Goal: Browse casually: Explore the website without a specific task or goal

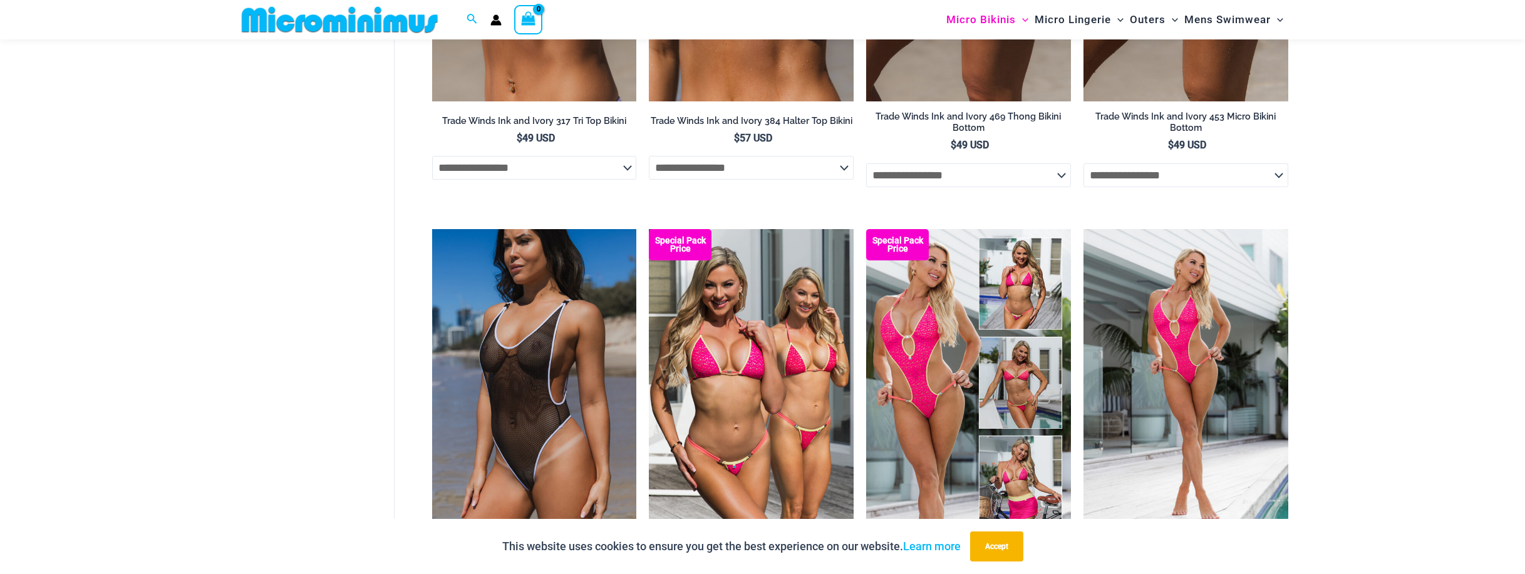
scroll to position [1500, 0]
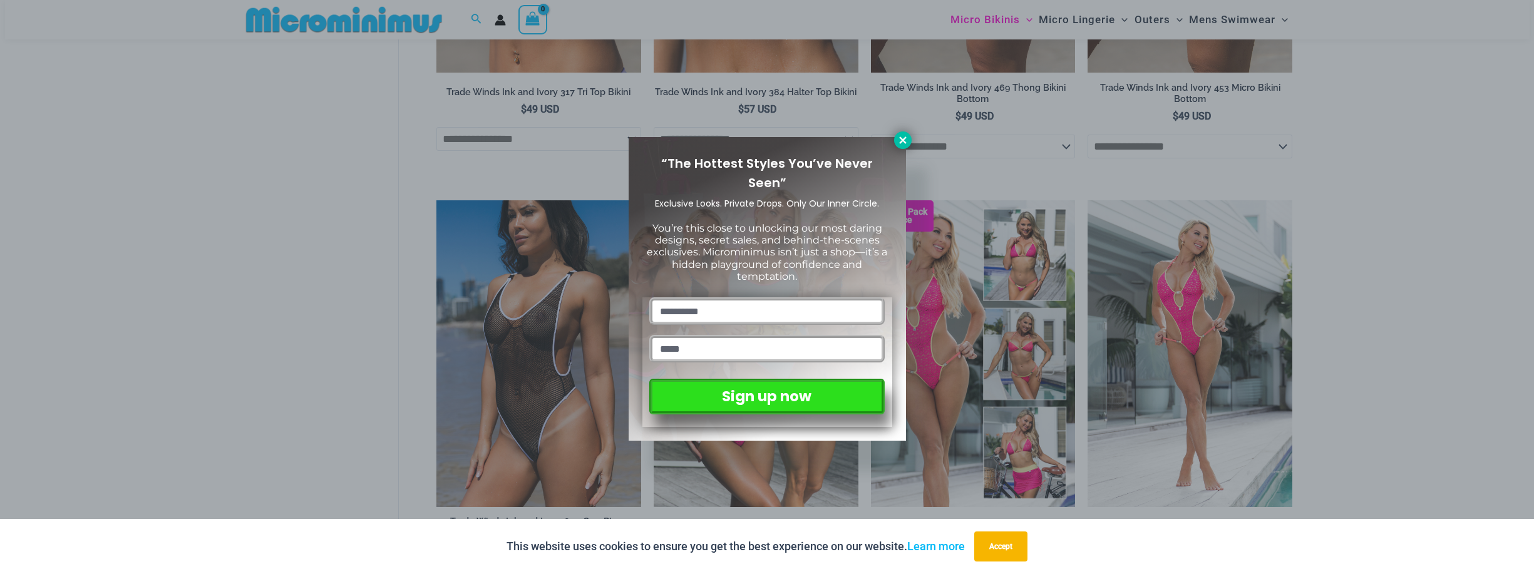
click at [903, 142] on icon at bounding box center [902, 139] width 7 height 7
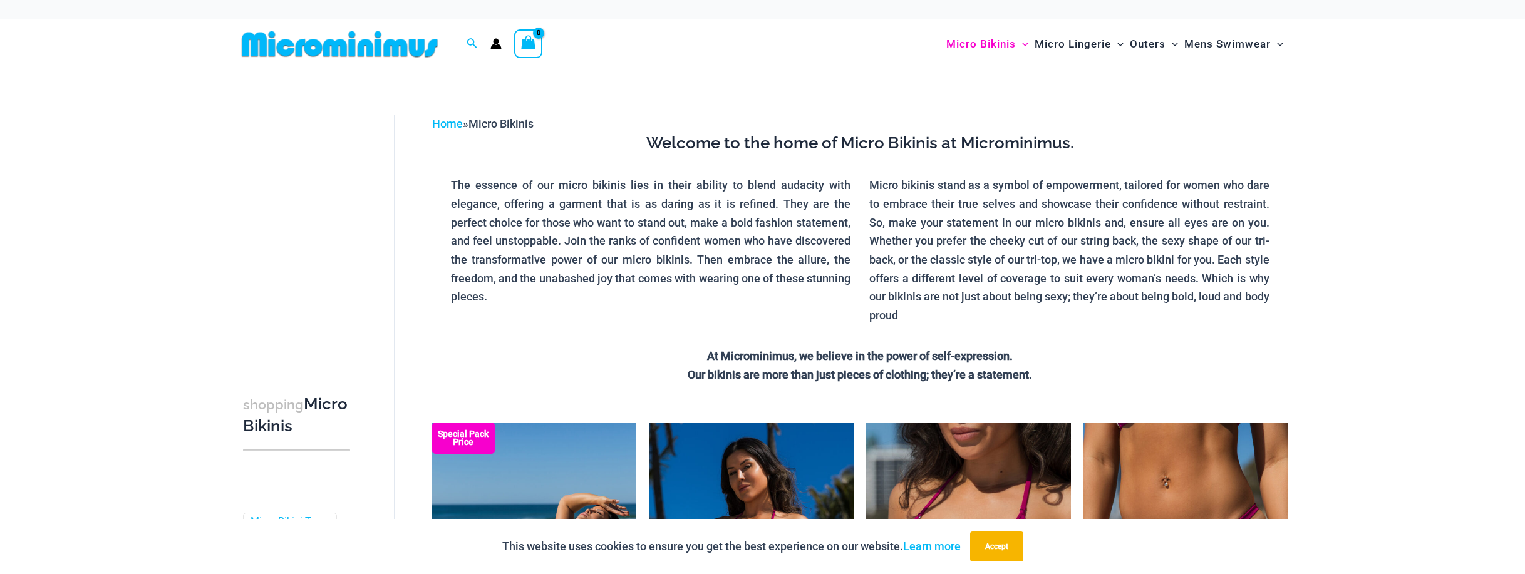
scroll to position [7, 0]
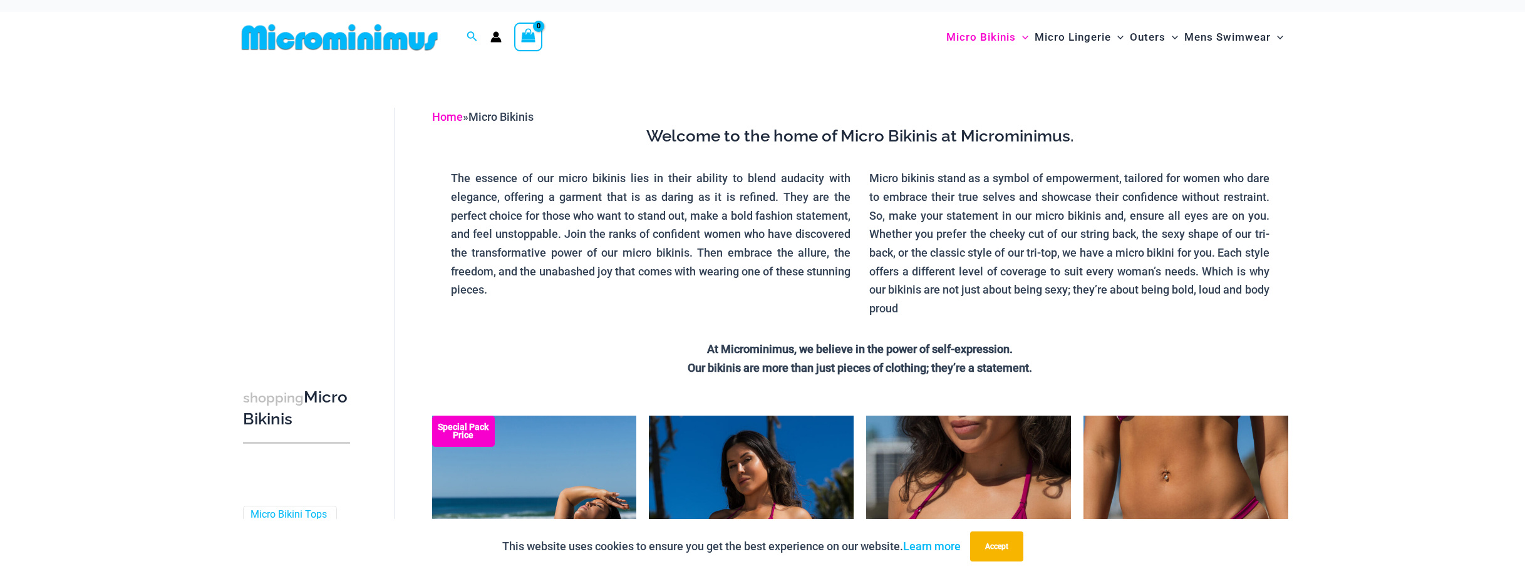
click at [449, 118] on link "Home" at bounding box center [447, 116] width 31 height 13
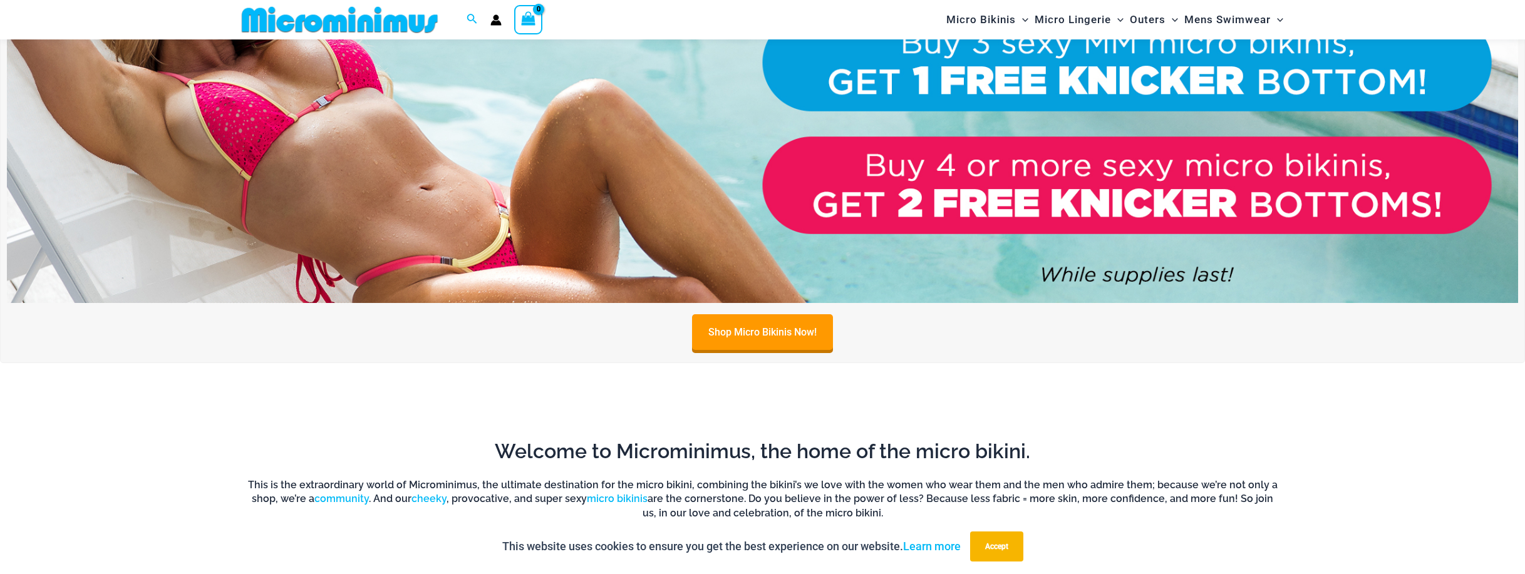
scroll to position [1304, 0]
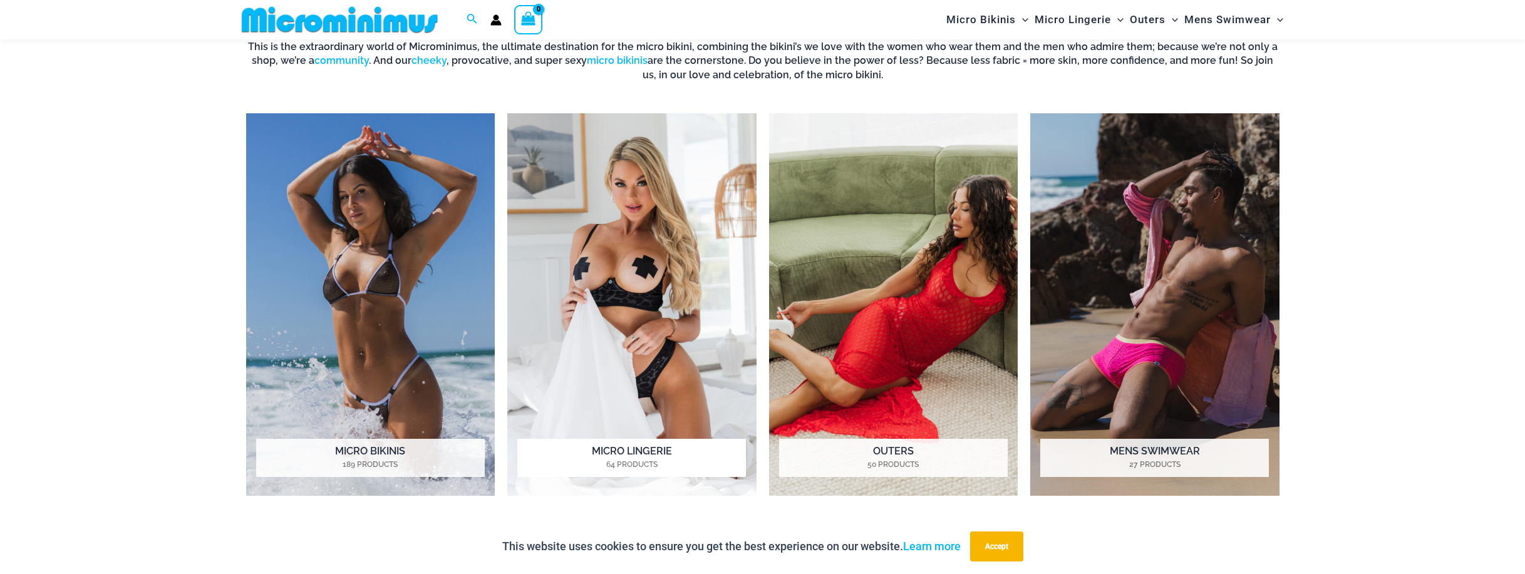
click at [680, 307] on img "Visit product category Micro Lingerie" at bounding box center [631, 304] width 249 height 383
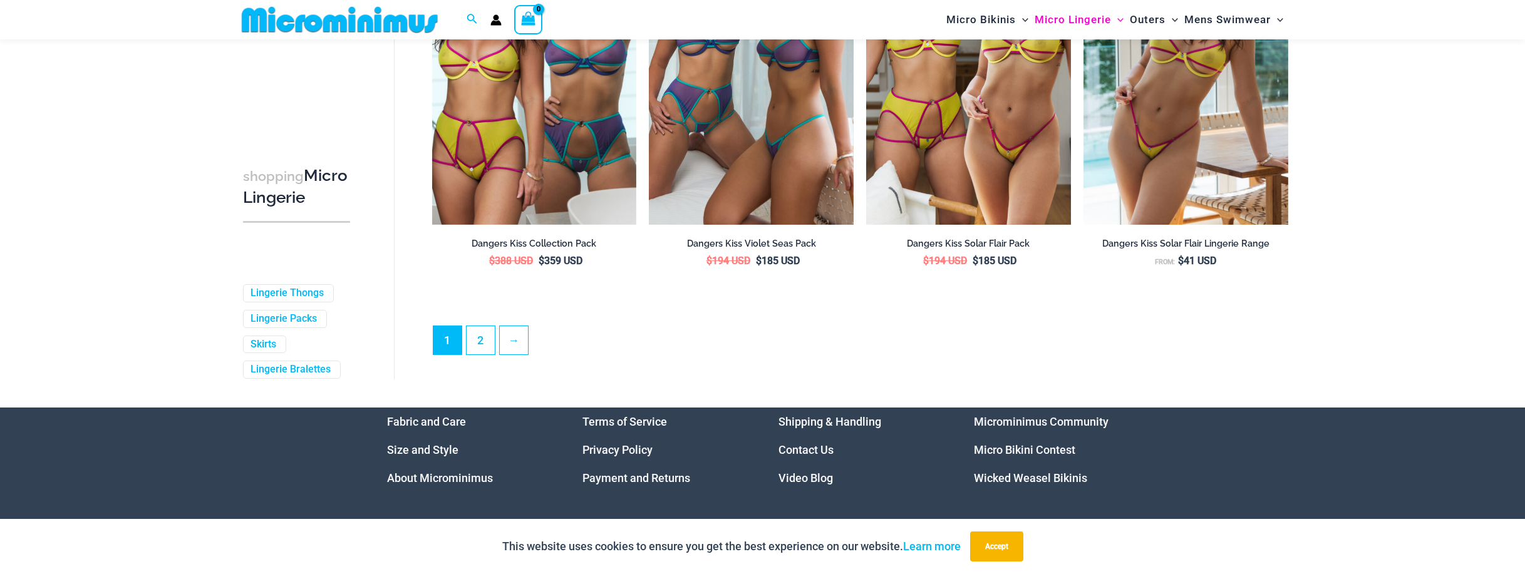
scroll to position [3284, 0]
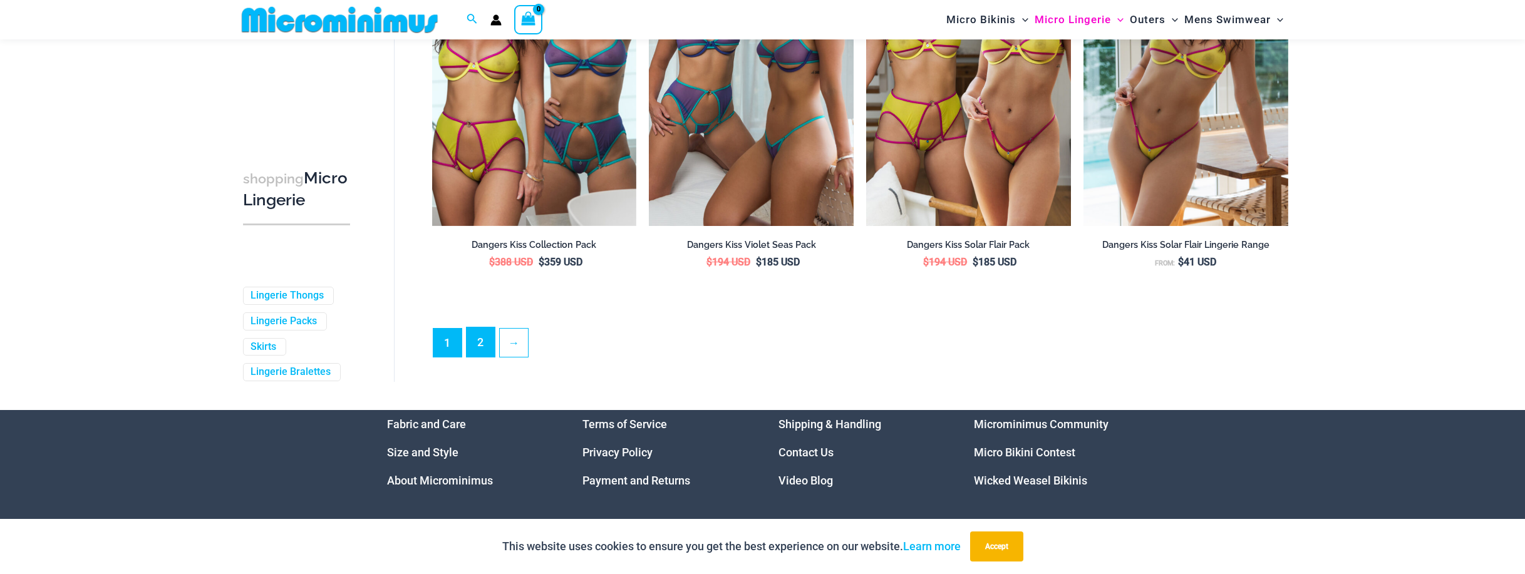
click at [478, 354] on link "2" at bounding box center [480, 341] width 28 height 29
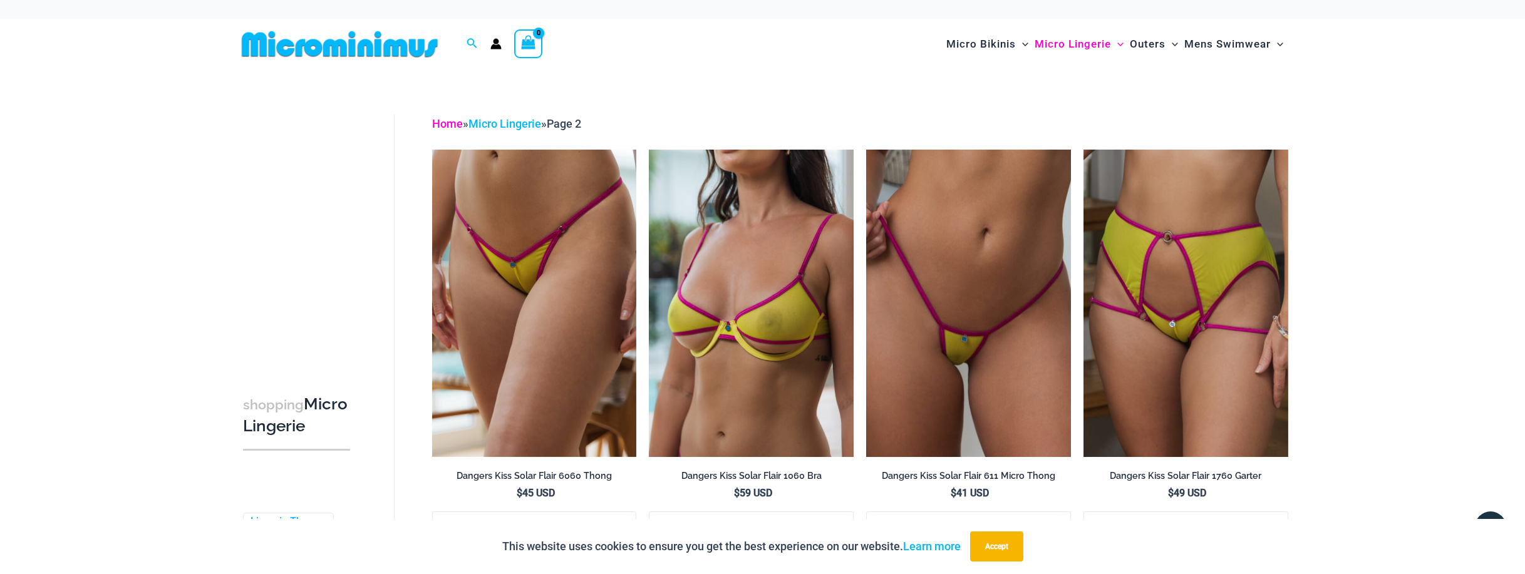
click at [453, 128] on link "Home" at bounding box center [447, 123] width 31 height 13
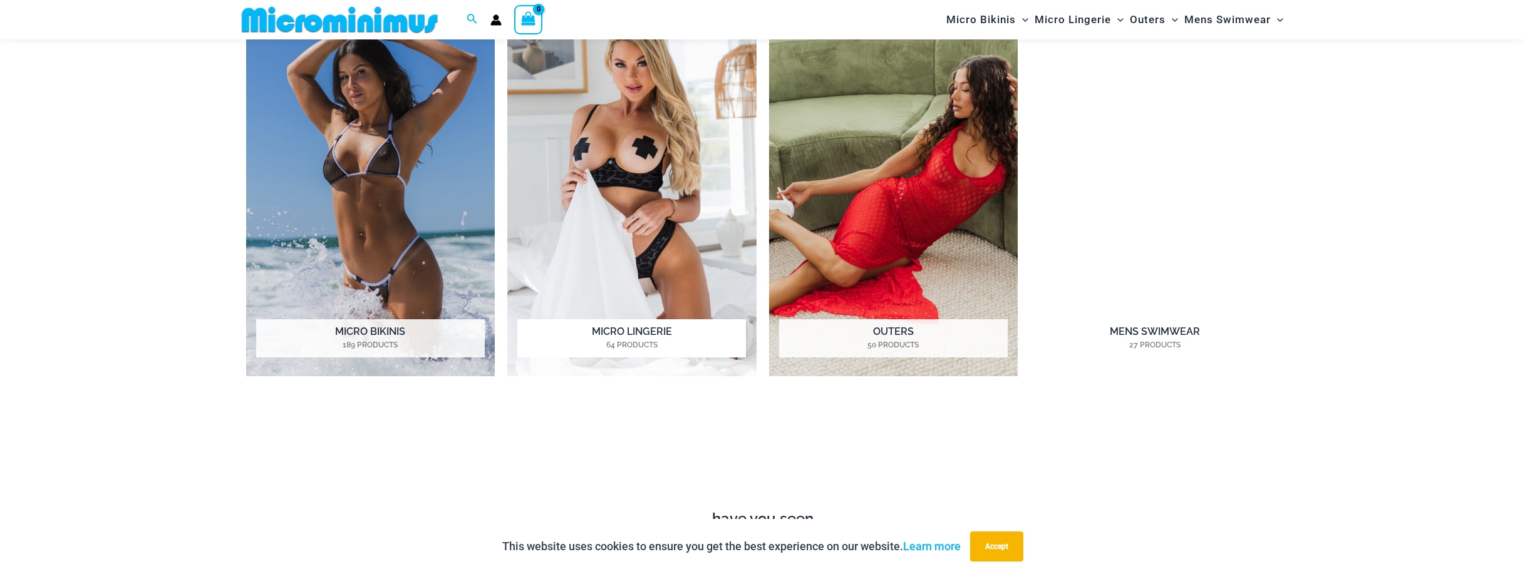
scroll to position [1429, 0]
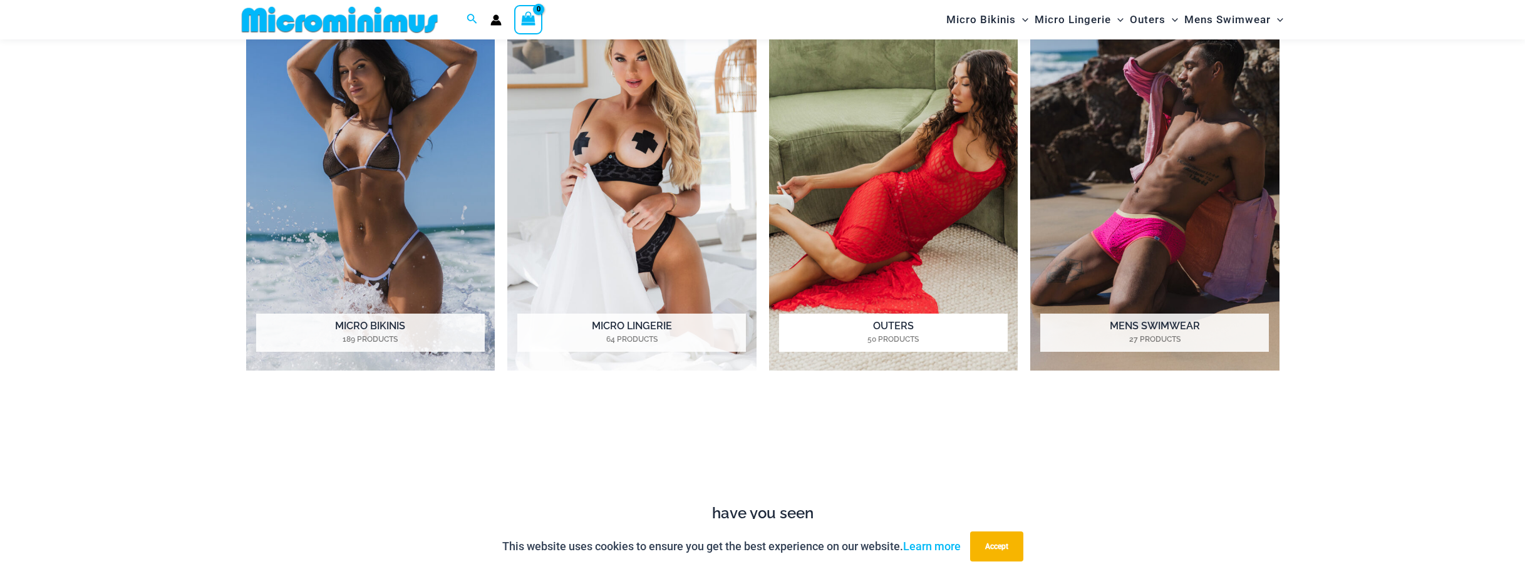
click at [891, 265] on img "Visit product category Outers" at bounding box center [893, 179] width 249 height 383
click at [366, 219] on img "Visit product category Micro Bikinis" at bounding box center [370, 179] width 249 height 383
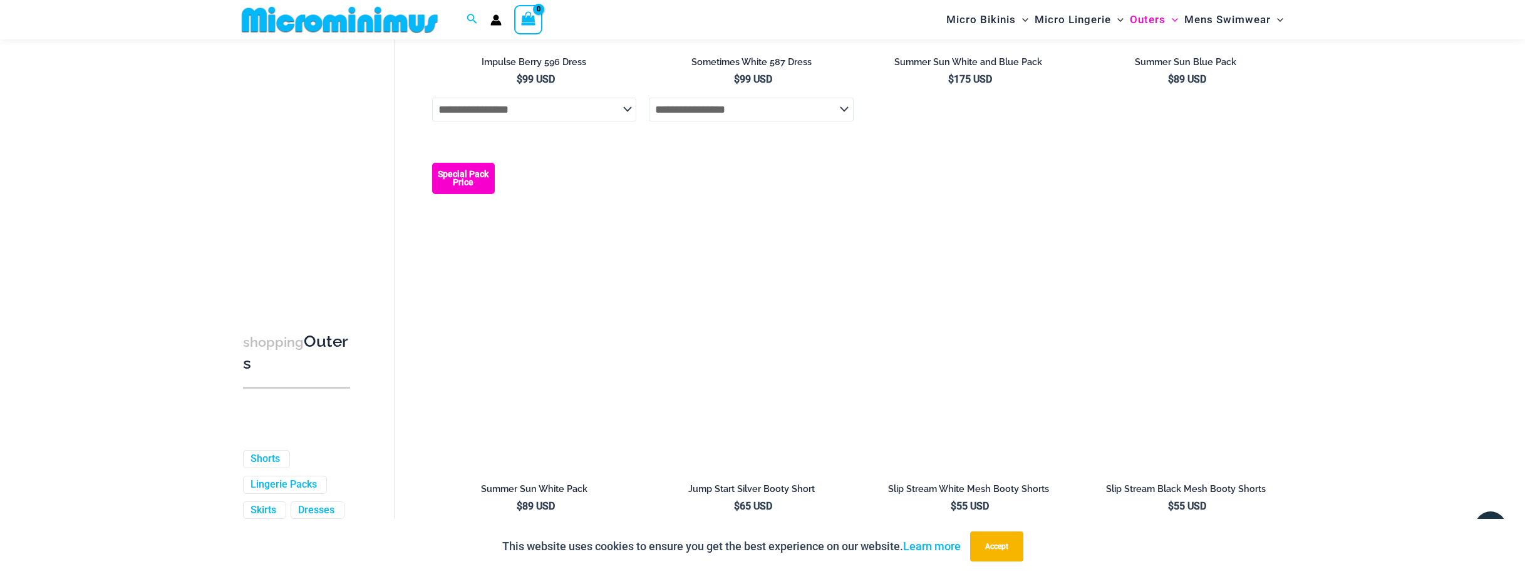
scroll to position [3310, 0]
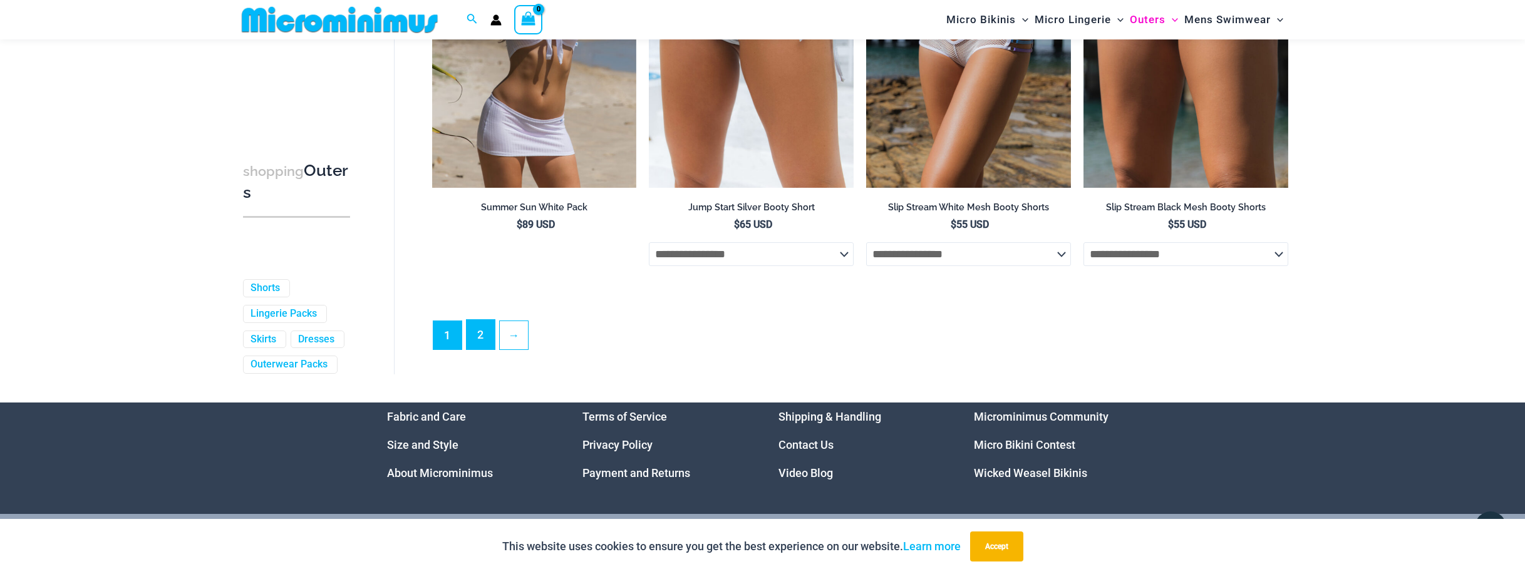
click at [478, 339] on link "2" at bounding box center [480, 334] width 28 height 29
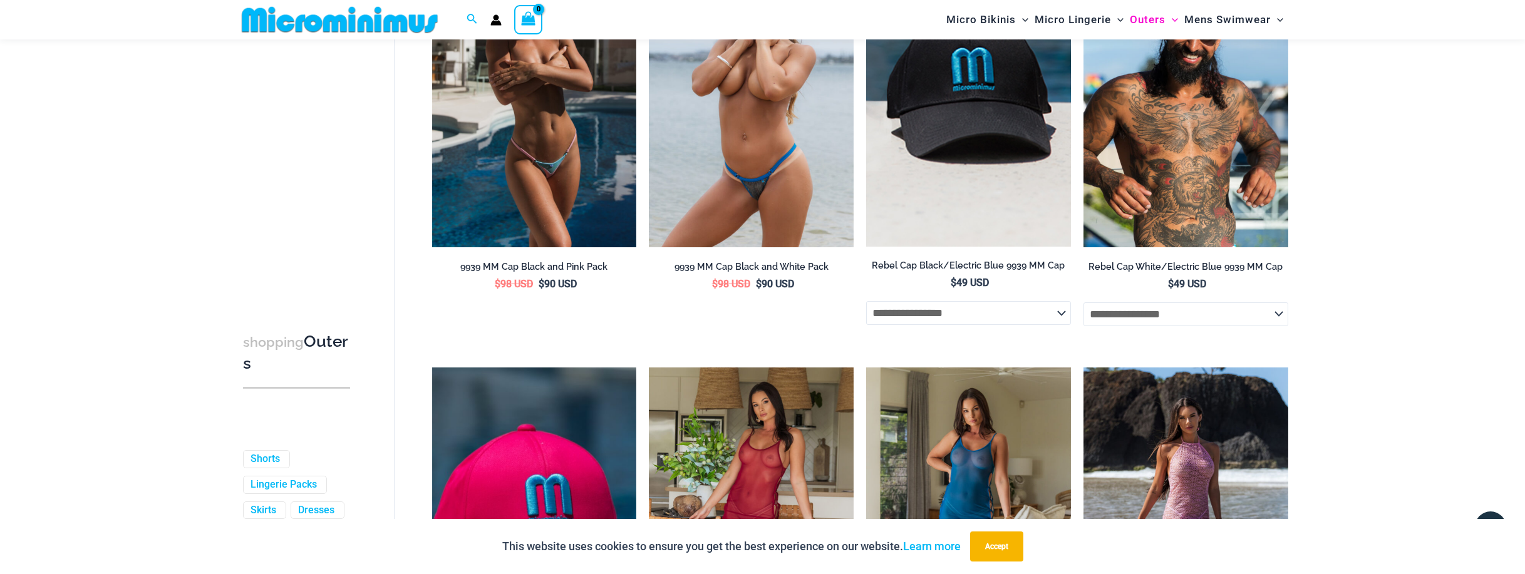
scroll to position [615, 0]
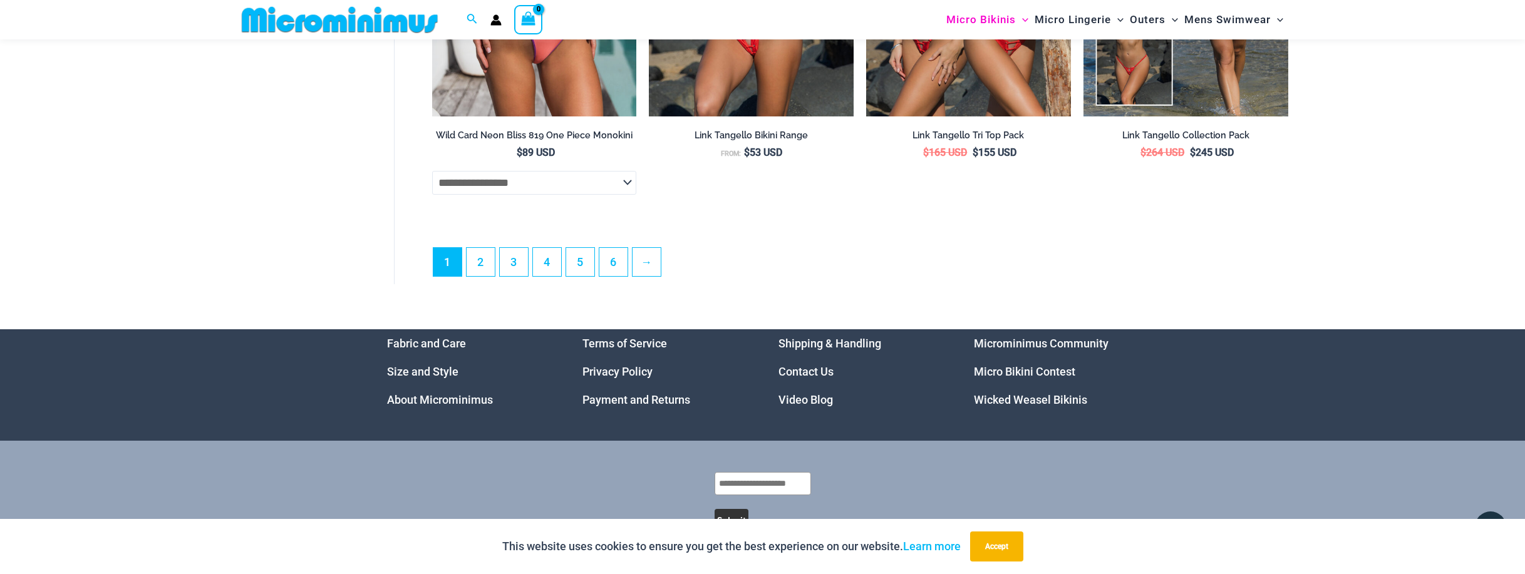
scroll to position [3621, 0]
click at [475, 268] on link "2" at bounding box center [480, 261] width 28 height 29
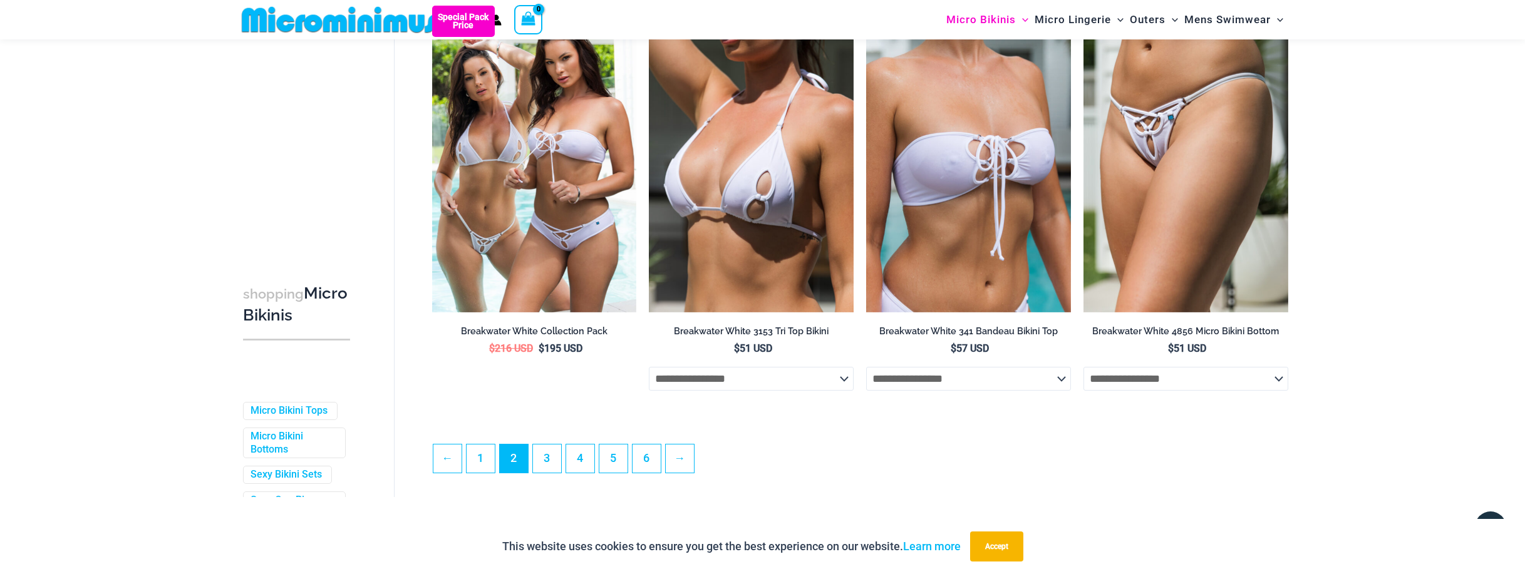
scroll to position [3186, 0]
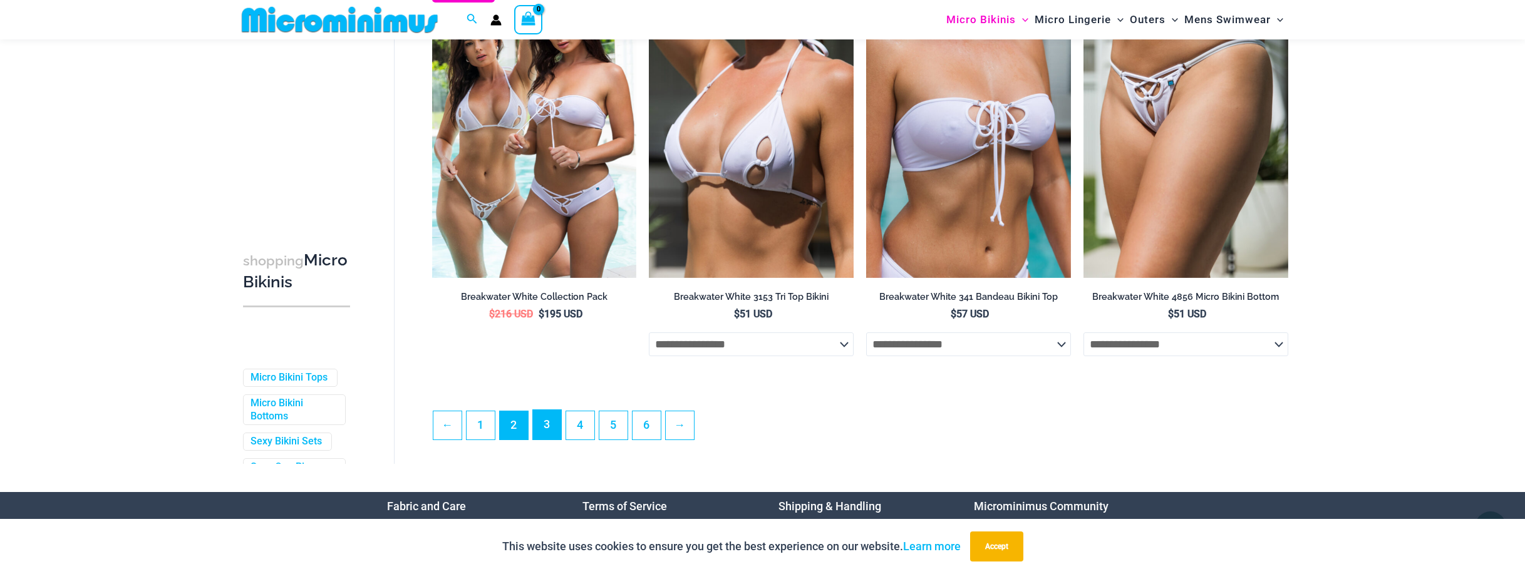
click at [547, 435] on link "3" at bounding box center [547, 424] width 28 height 29
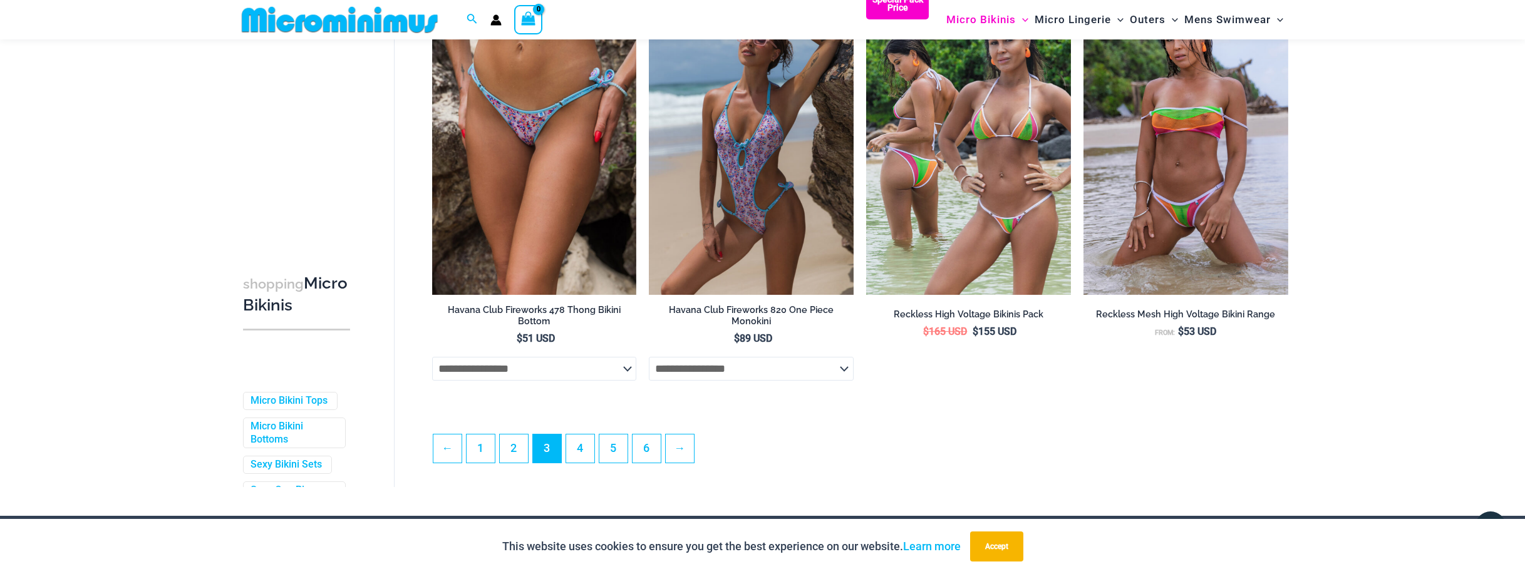
scroll to position [3381, 0]
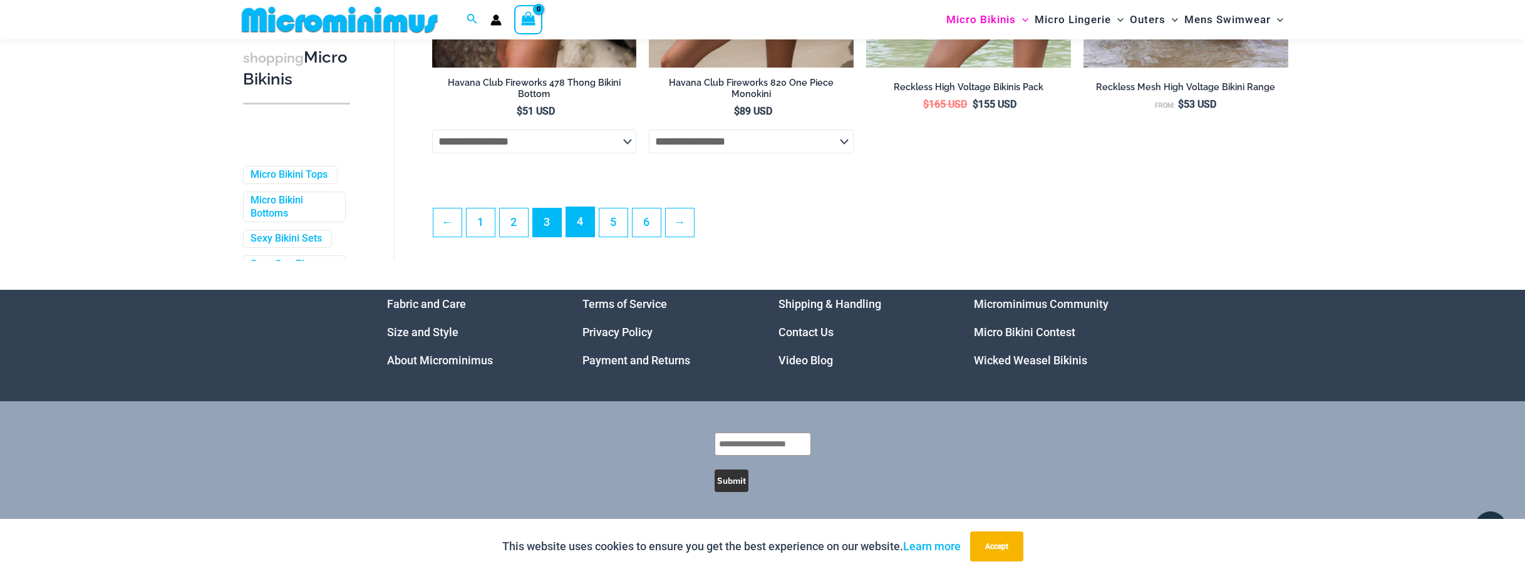
click at [577, 228] on link "4" at bounding box center [580, 221] width 28 height 29
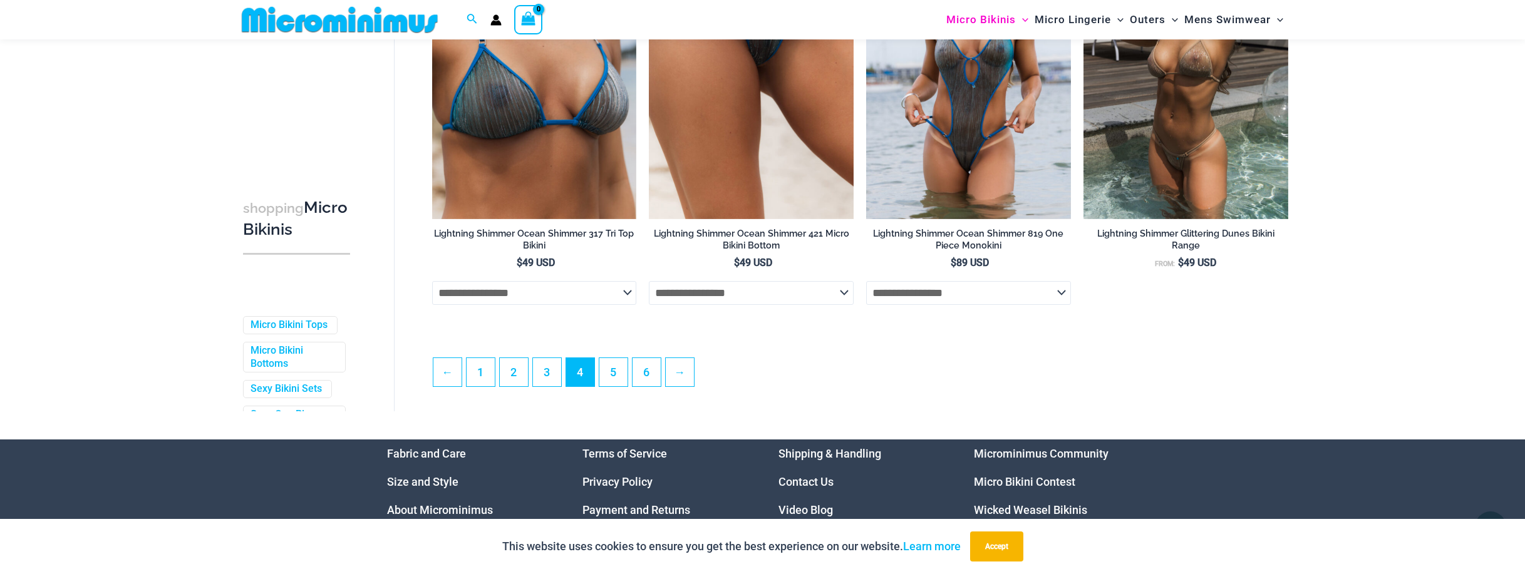
scroll to position [3245, 0]
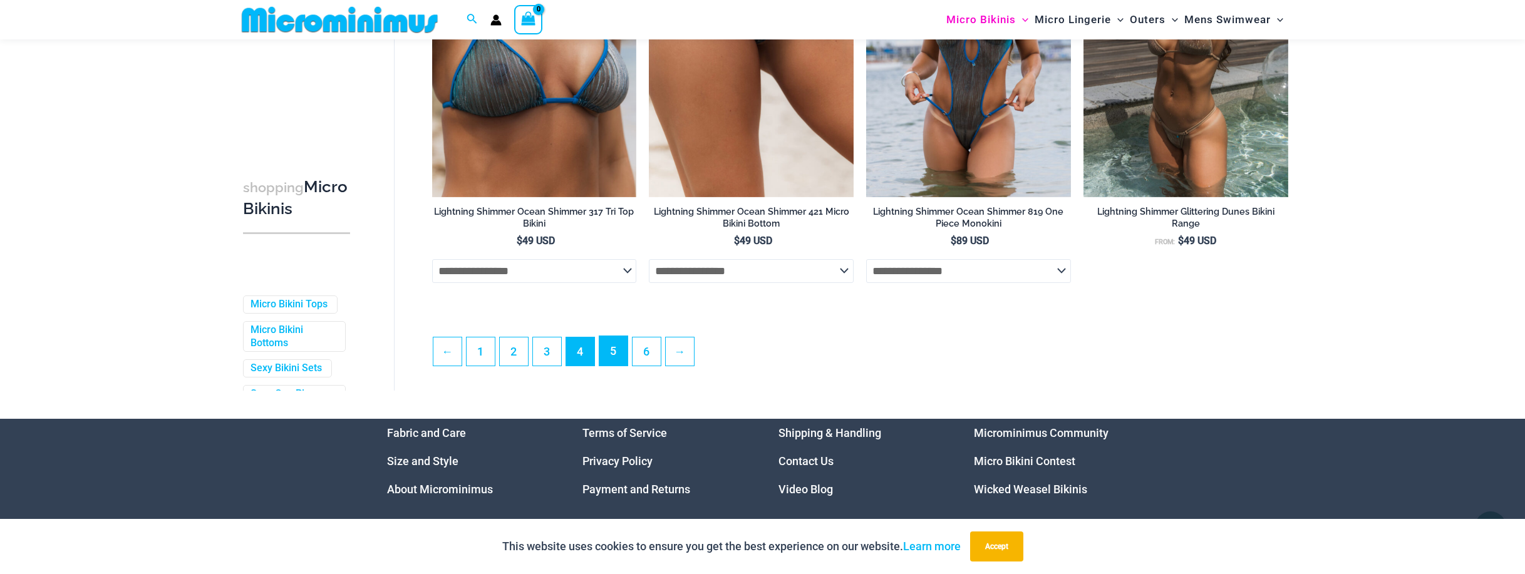
click at [614, 361] on link "5" at bounding box center [613, 350] width 28 height 29
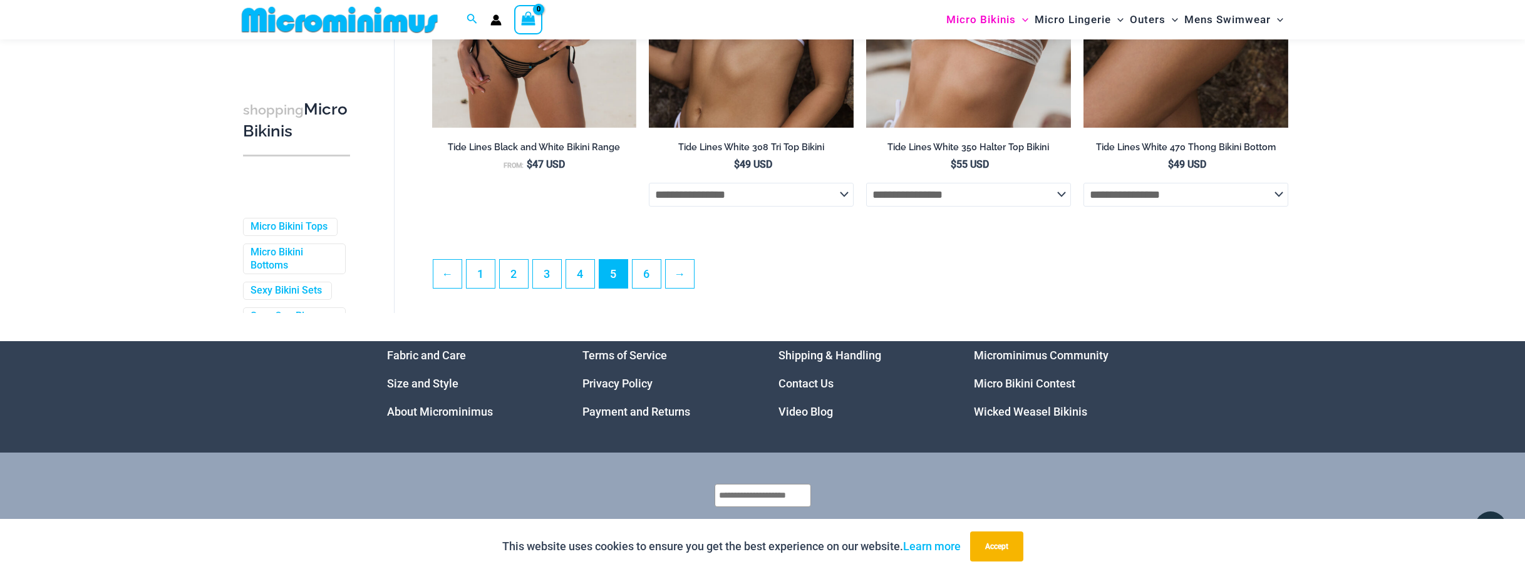
scroll to position [3307, 0]
click at [641, 275] on link "6" at bounding box center [646, 273] width 28 height 29
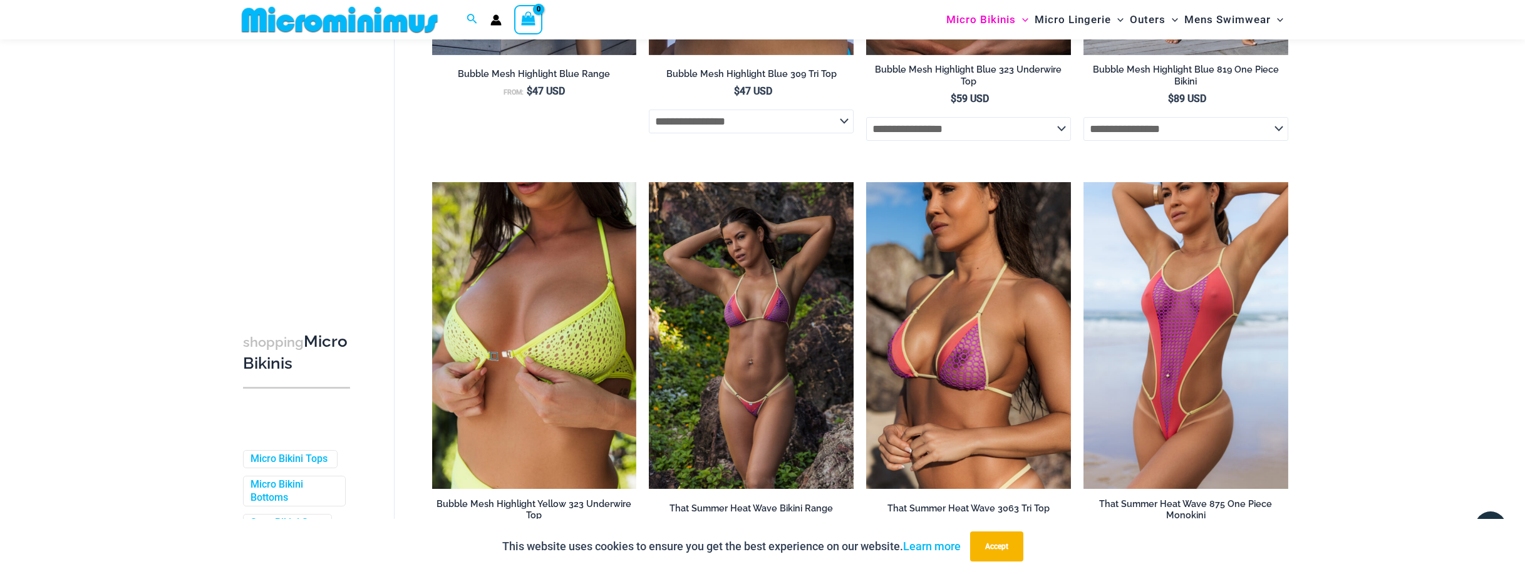
scroll to position [1366, 0]
